Goal: Task Accomplishment & Management: Manage account settings

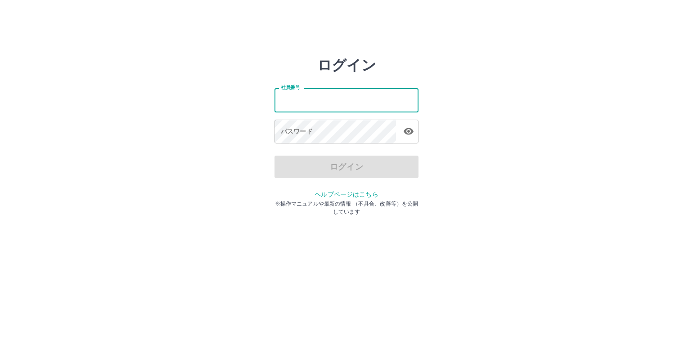
click at [280, 100] on input "社員番号" at bounding box center [347, 100] width 144 height 24
type input "*******"
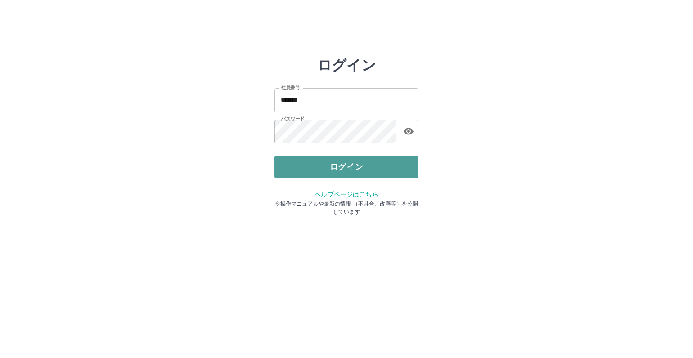
click at [353, 167] on button "ログイン" at bounding box center [347, 167] width 144 height 23
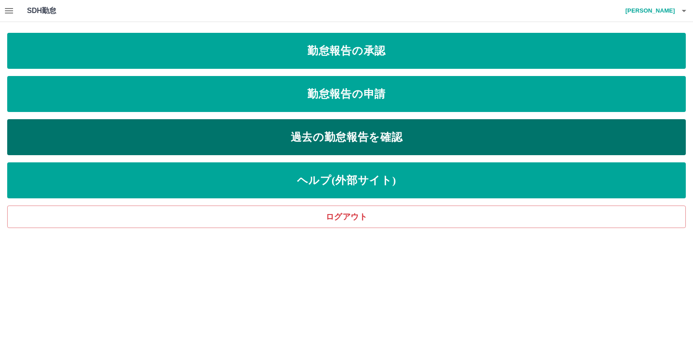
click at [349, 139] on link "過去の勤怠報告を確認" at bounding box center [346, 137] width 679 height 36
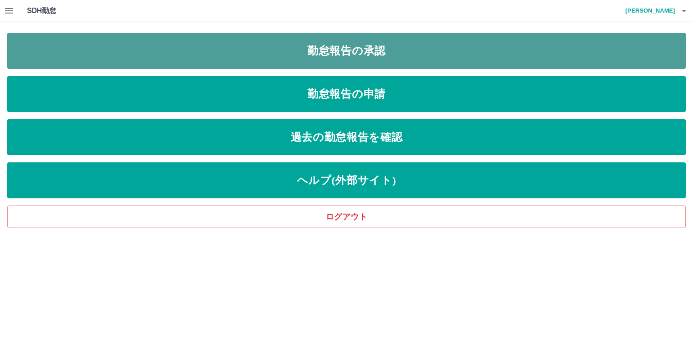
click at [355, 54] on link "勤怠報告の承認" at bounding box center [346, 51] width 679 height 36
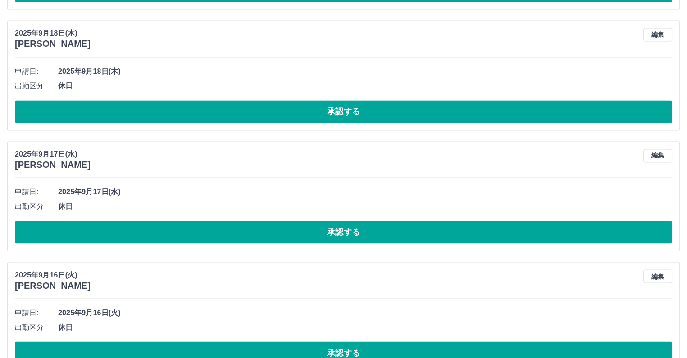
scroll to position [1463, 0]
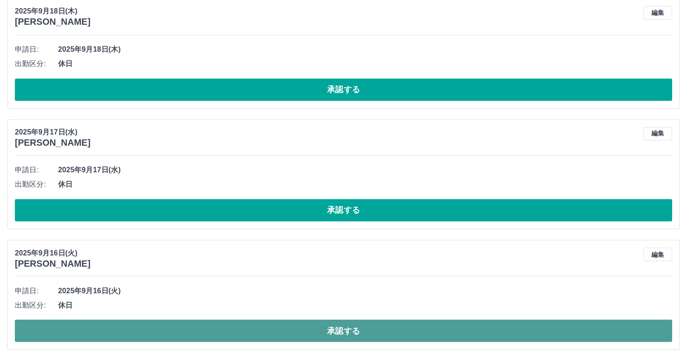
click at [347, 329] on button "承認する" at bounding box center [343, 331] width 657 height 23
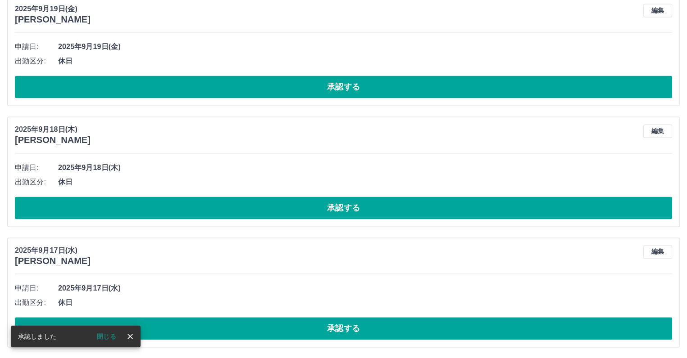
scroll to position [1343, 0]
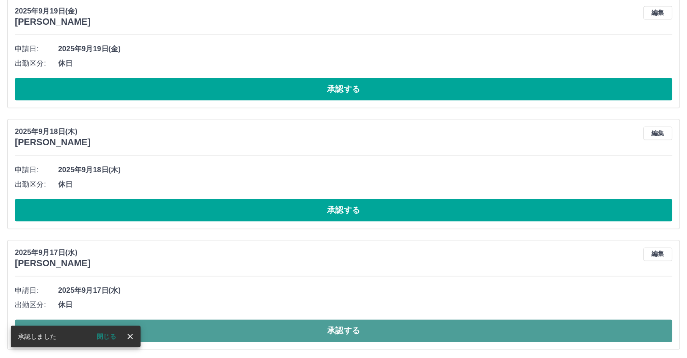
click at [348, 328] on button "承認する" at bounding box center [343, 331] width 657 height 23
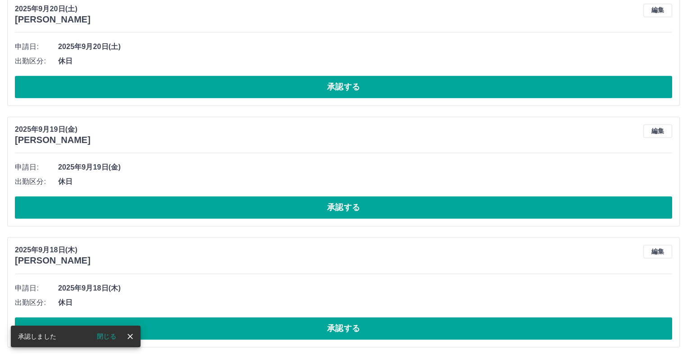
scroll to position [1222, 0]
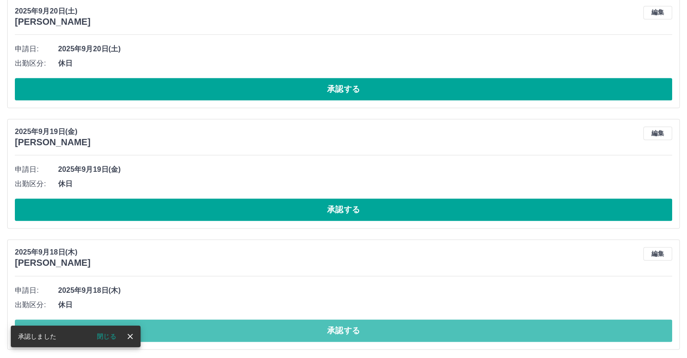
click at [348, 328] on button "承認する" at bounding box center [343, 331] width 657 height 23
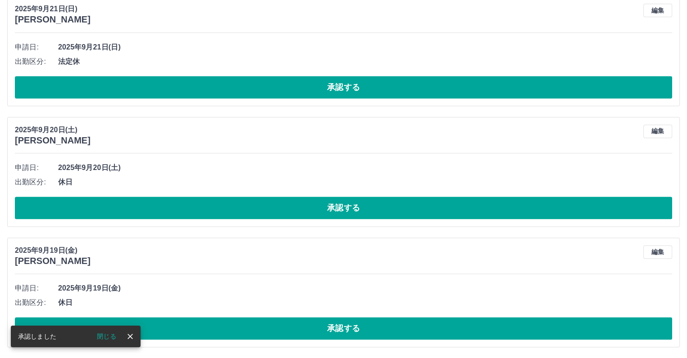
scroll to position [1102, 0]
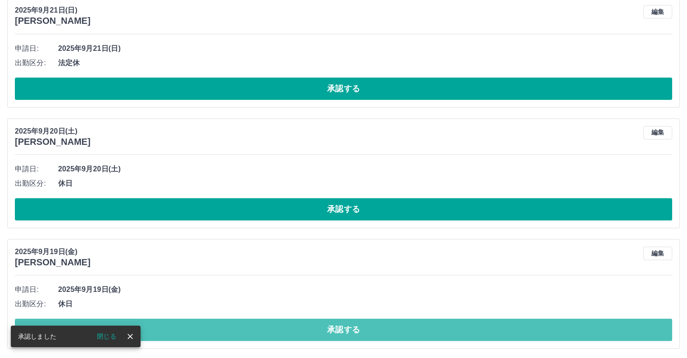
click at [348, 328] on button "承認する" at bounding box center [343, 330] width 657 height 23
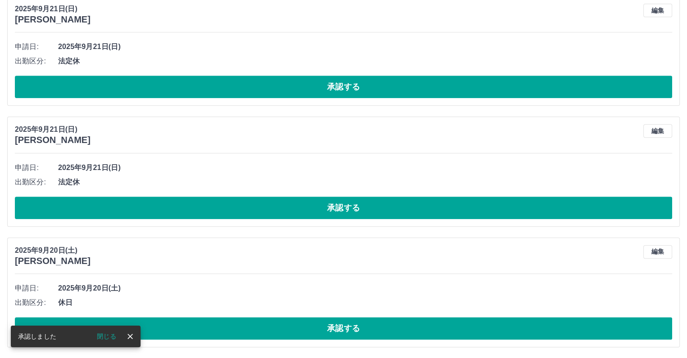
scroll to position [981, 0]
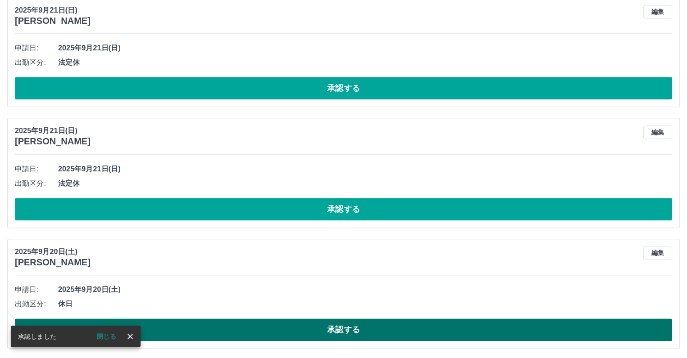
click at [333, 330] on button "承認する" at bounding box center [343, 330] width 657 height 23
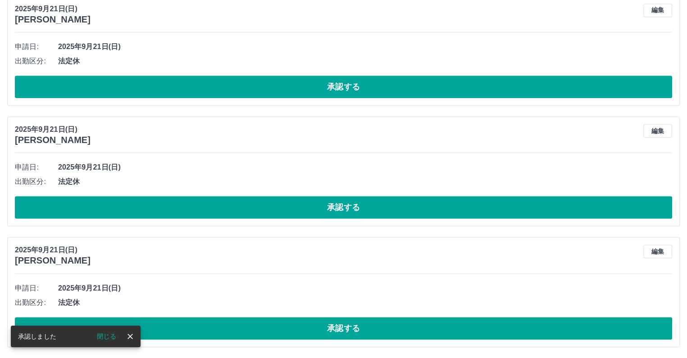
scroll to position [860, 0]
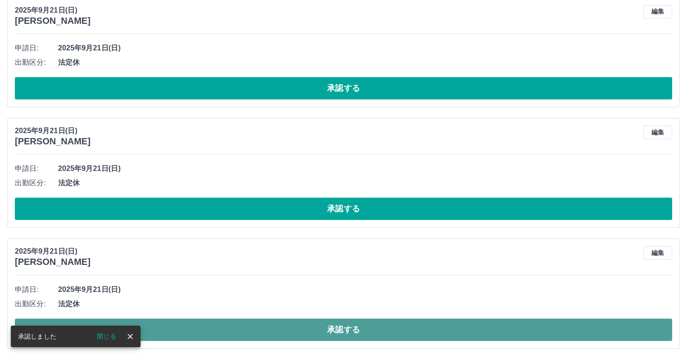
click at [342, 327] on button "承認する" at bounding box center [343, 330] width 657 height 23
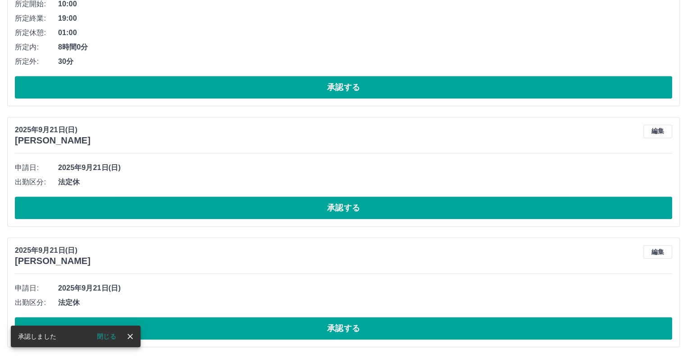
scroll to position [740, 0]
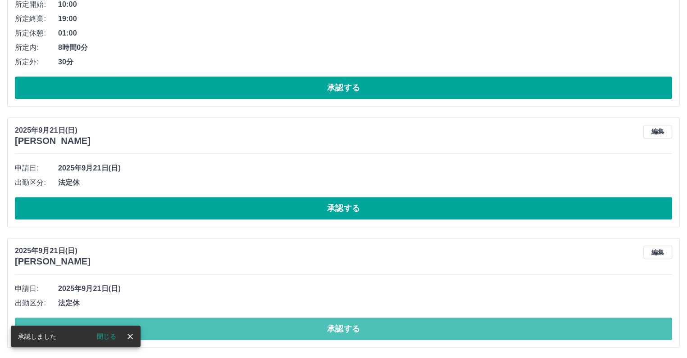
click at [342, 327] on button "承認する" at bounding box center [343, 329] width 657 height 23
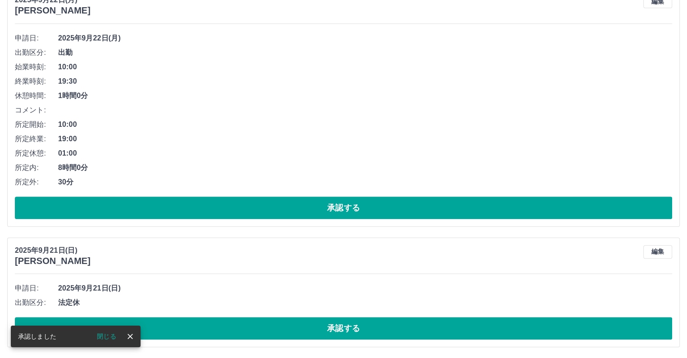
scroll to position [620, 0]
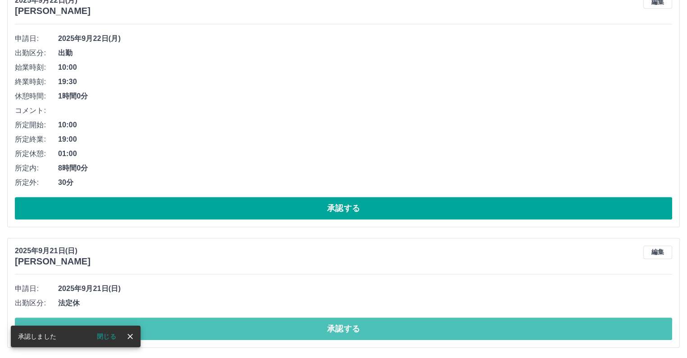
click at [342, 327] on button "承認する" at bounding box center [343, 329] width 657 height 23
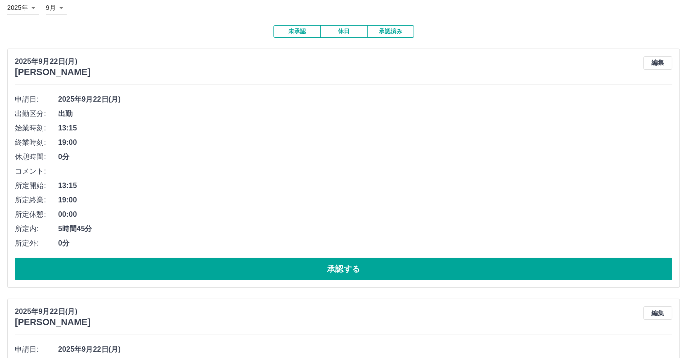
scroll to position [4, 0]
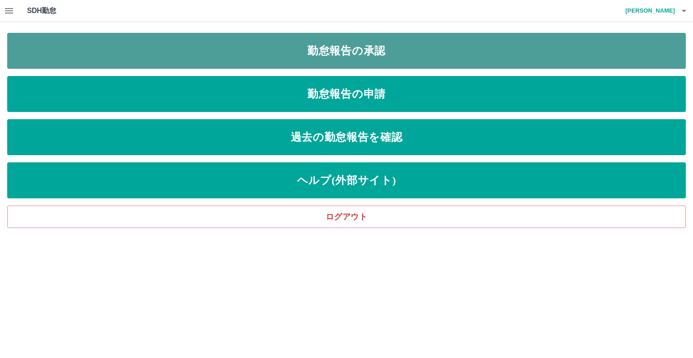
click at [303, 54] on link "勤怠報告の承認" at bounding box center [346, 51] width 679 height 36
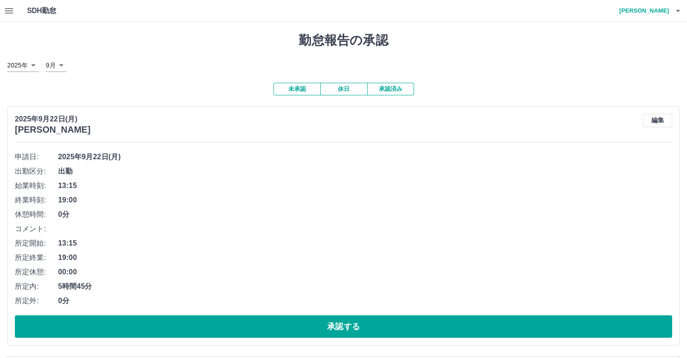
click at [390, 91] on button "承認済み" at bounding box center [390, 89] width 47 height 13
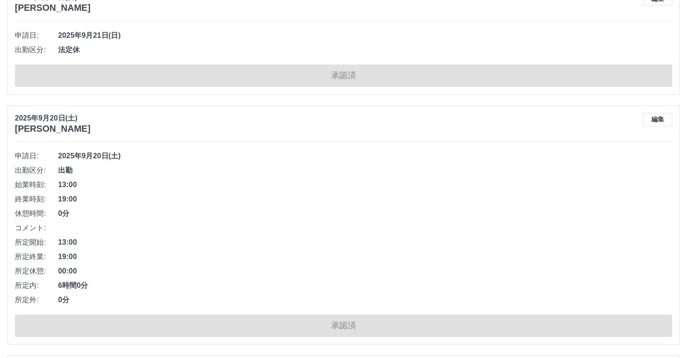
scroll to position [900, 0]
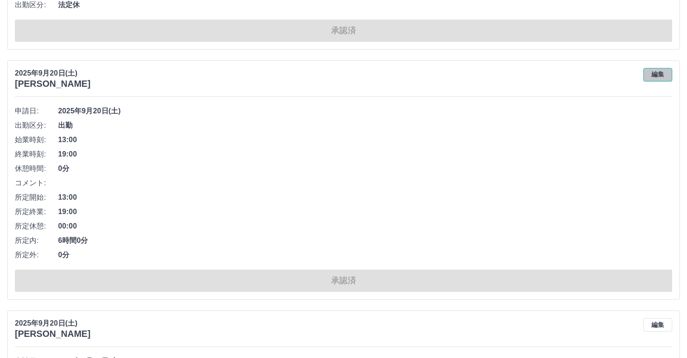
click at [659, 76] on button "編集" at bounding box center [657, 75] width 29 height 14
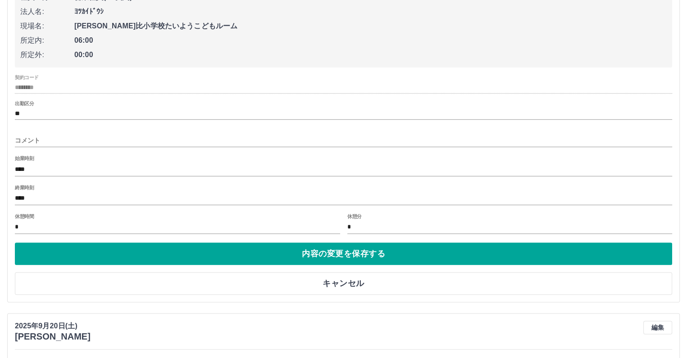
scroll to position [1081, 0]
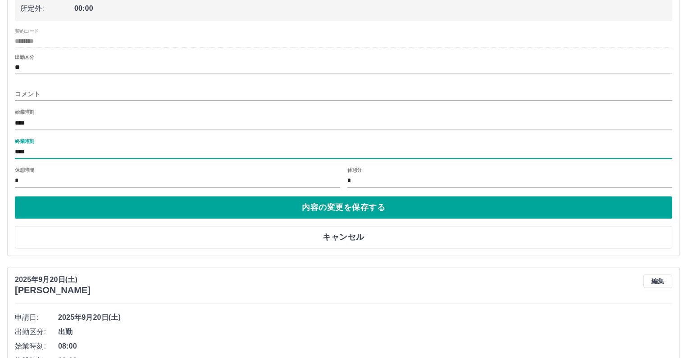
drag, startPoint x: 36, startPoint y: 147, endPoint x: 5, endPoint y: 143, distance: 31.3
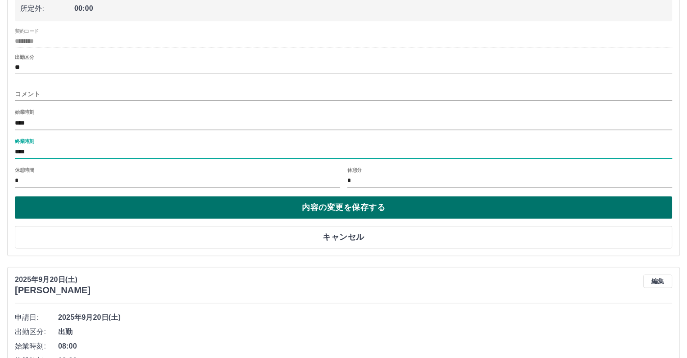
type input "****"
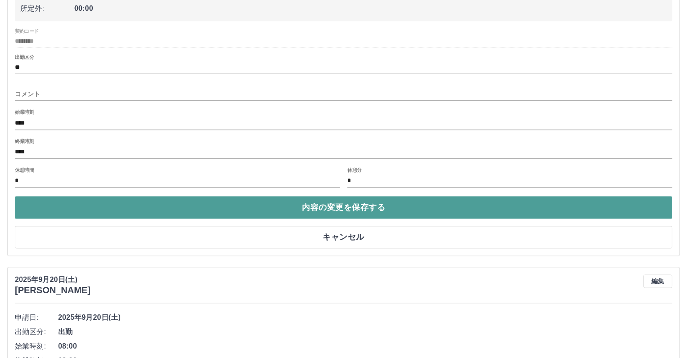
click at [346, 206] on button "内容の変更を保存する" at bounding box center [343, 207] width 657 height 23
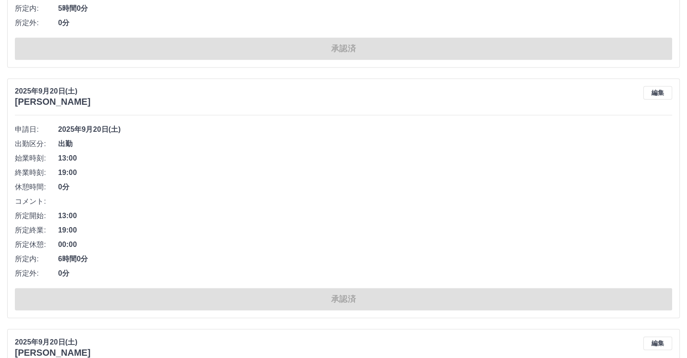
scroll to position [1396, 0]
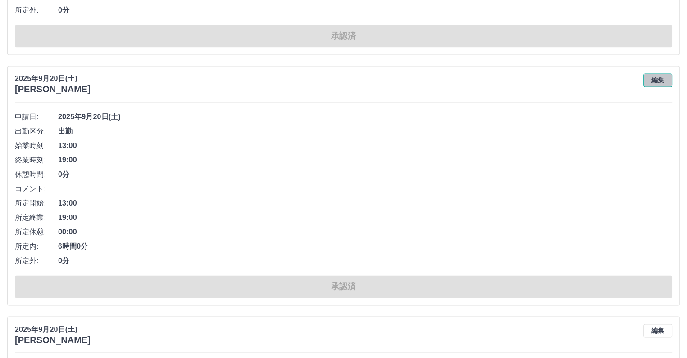
click at [658, 80] on button "編集" at bounding box center [657, 80] width 29 height 14
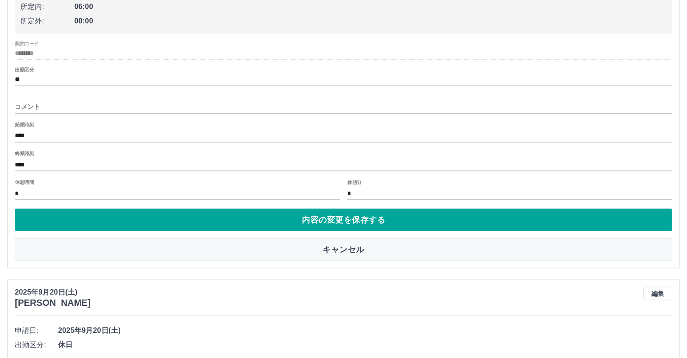
scroll to position [1576, 0]
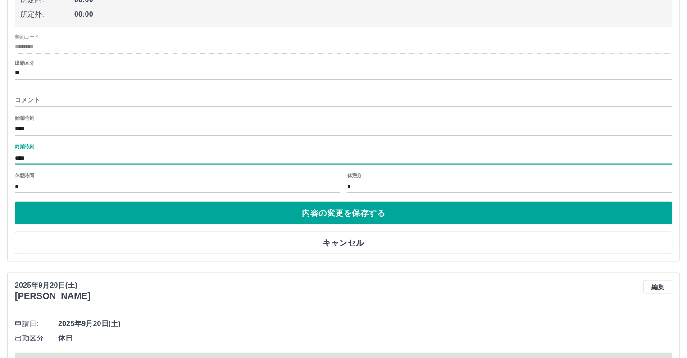
drag, startPoint x: 33, startPoint y: 154, endPoint x: 7, endPoint y: 153, distance: 25.7
click at [7, 153] on div "2025年9月20日(土) 堤　俊勝 申請日: 2025年9月20日(土) 社員区分: 営業社員(PT契約) 法人名: ﾖﾂｶｲﾄﾞｳｼ 現場名: 和良比小学…" at bounding box center [343, 74] width 672 height 376
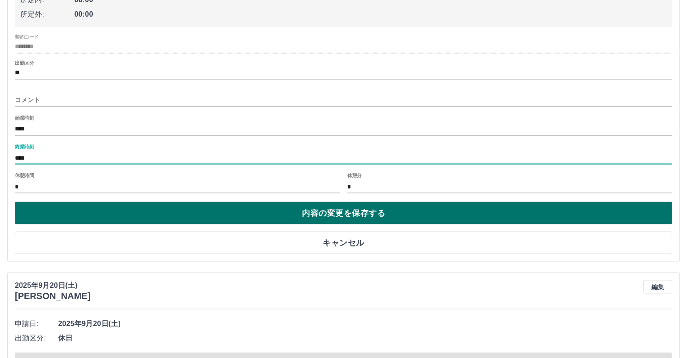
type input "****"
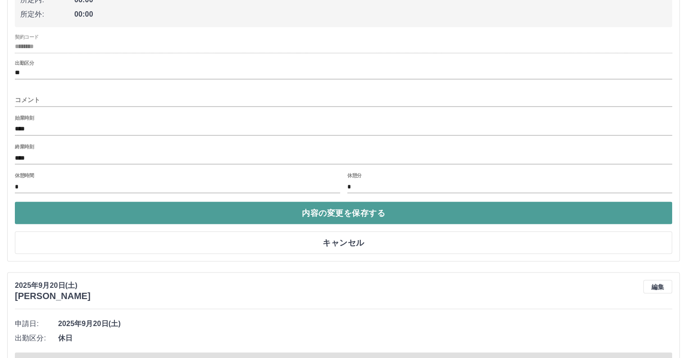
click at [202, 212] on button "内容の変更を保存する" at bounding box center [343, 213] width 657 height 23
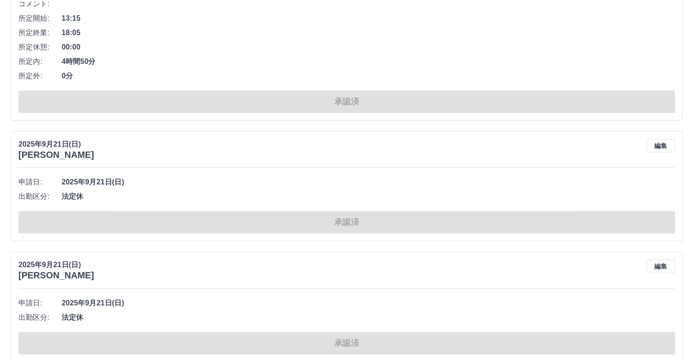
scroll to position [0, 0]
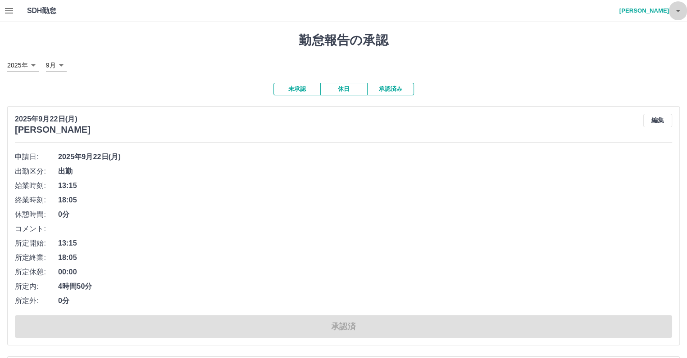
click at [678, 10] on icon "button" at bounding box center [677, 11] width 5 height 2
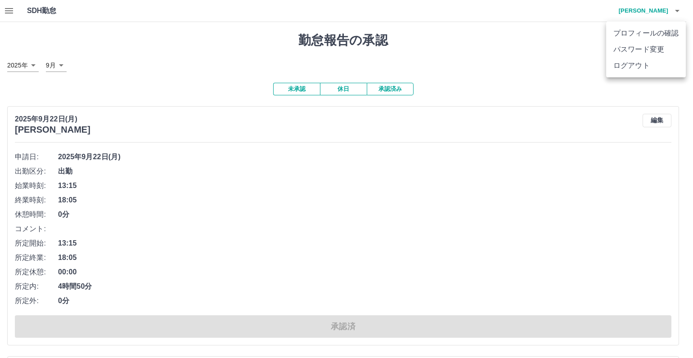
click at [638, 64] on li "ログアウト" at bounding box center [646, 66] width 80 height 16
